Goal: Task Accomplishment & Management: Complete application form

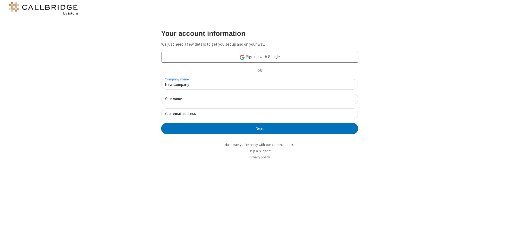
type input "New Company"
type input "New User"
type input "newUser@newUser.freesmackdown.b"
click button "Next" at bounding box center [259, 128] width 197 height 11
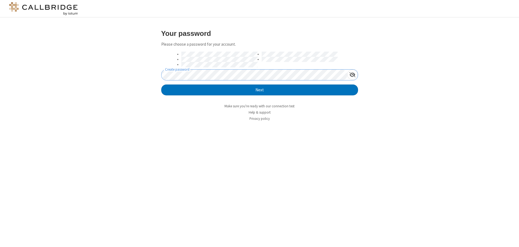
click button "Next" at bounding box center [259, 89] width 197 height 11
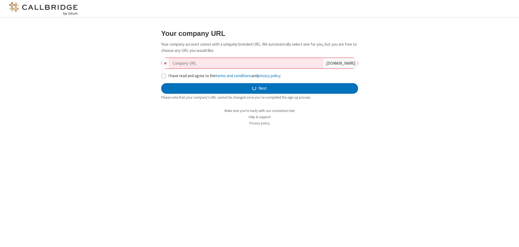
type input "new-company-internet-solution-18550"
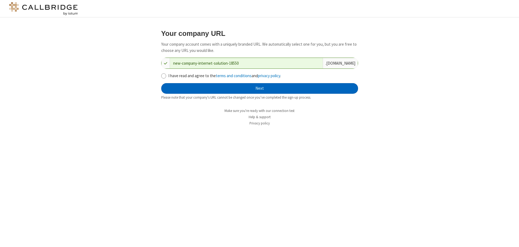
click at [260, 88] on button "Next" at bounding box center [259, 88] width 197 height 11
